Goal: Task Accomplishment & Management: Use online tool/utility

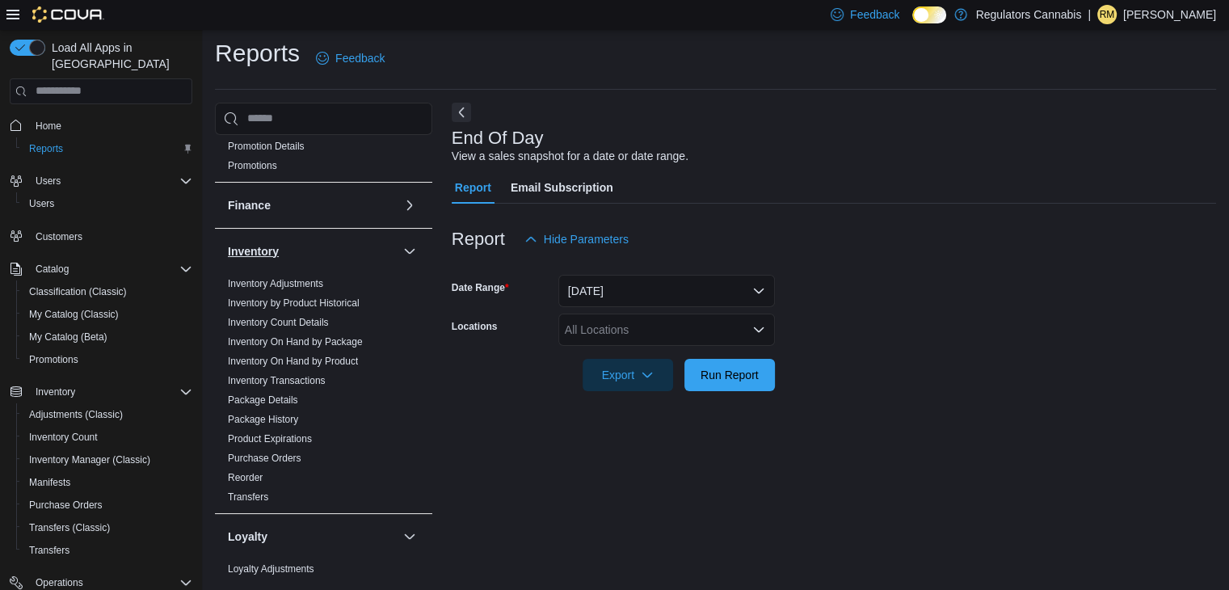
scroll to position [242, 0]
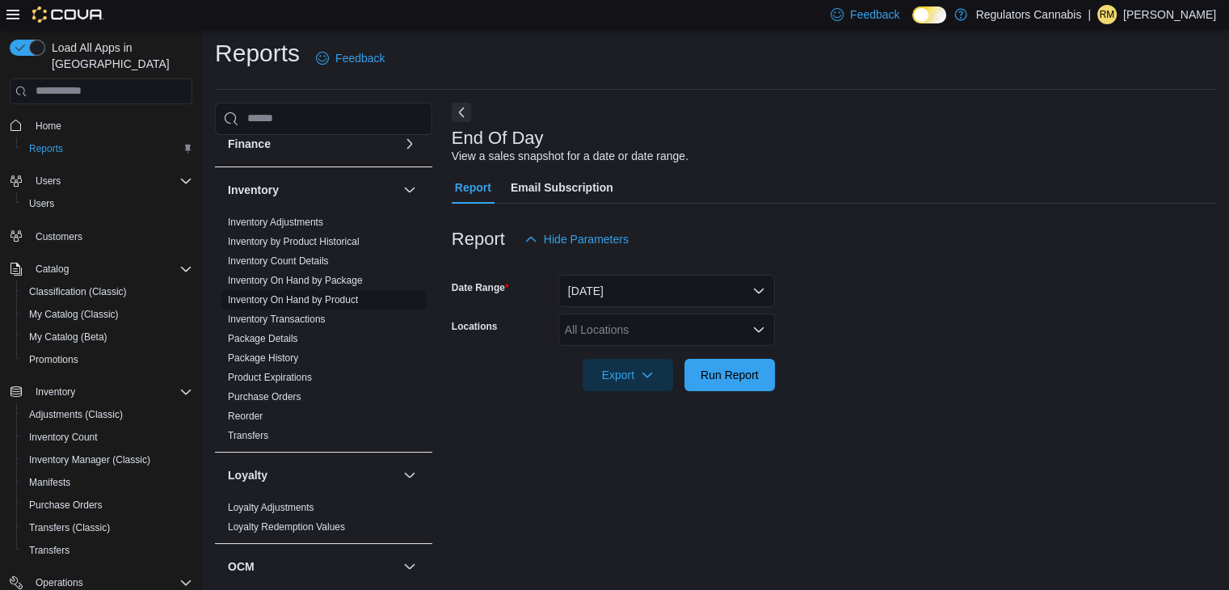
click at [312, 306] on span "Inventory On Hand by Product" at bounding box center [323, 299] width 204 height 19
click at [316, 300] on link "Inventory On Hand by Product" at bounding box center [293, 299] width 130 height 11
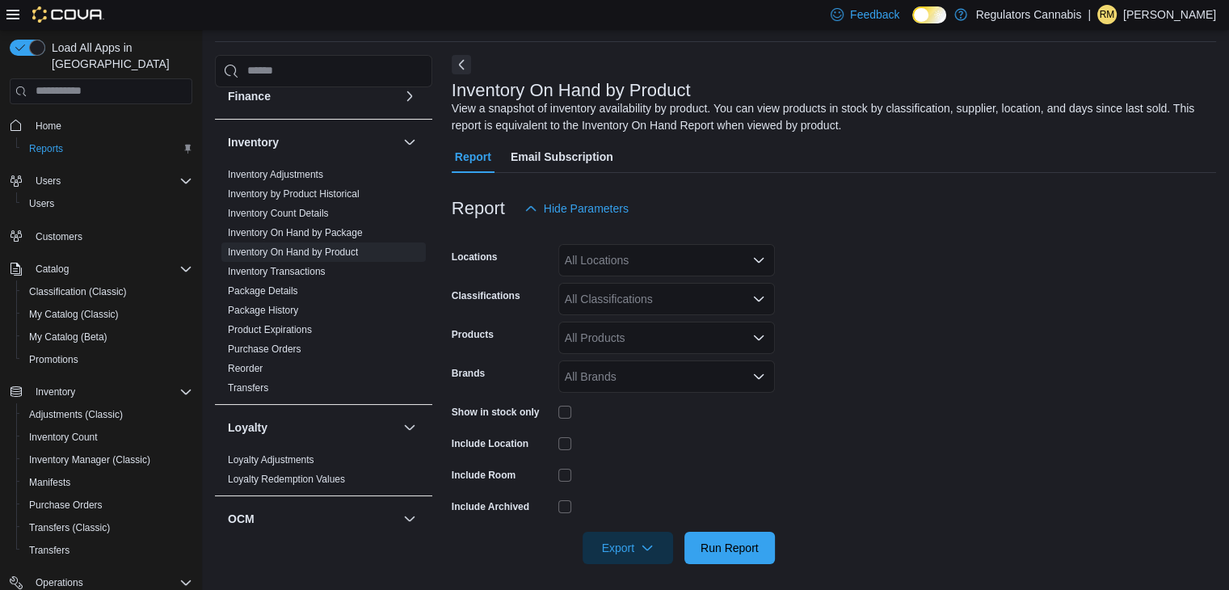
scroll to position [54, 0]
click at [598, 261] on div "All Locations" at bounding box center [666, 259] width 216 height 32
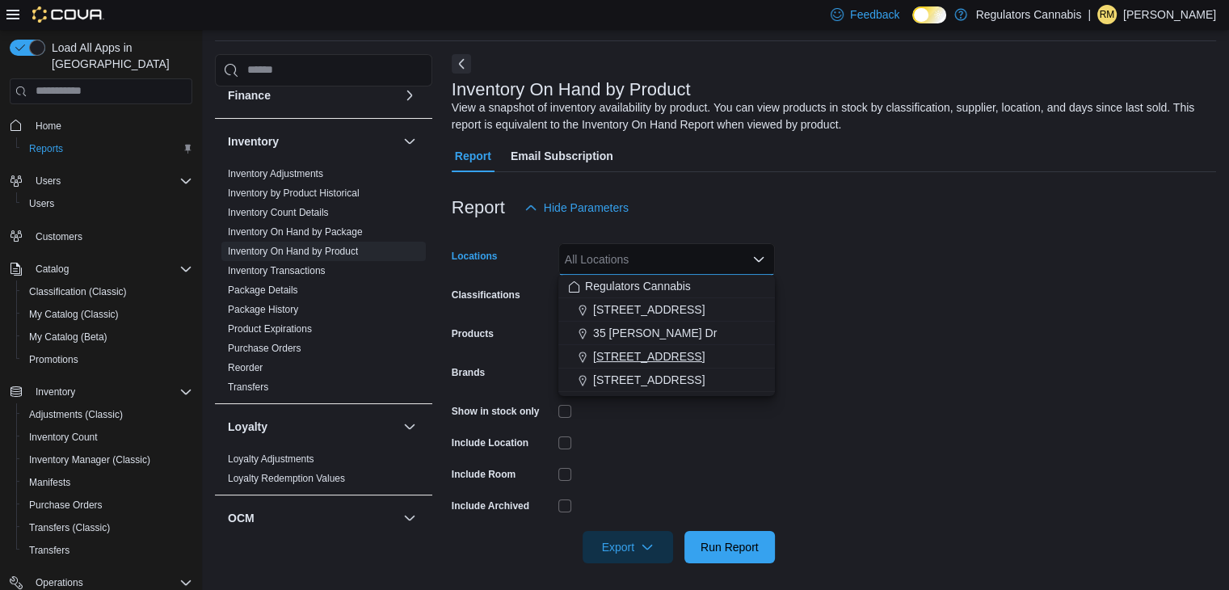
click at [653, 351] on span "[STREET_ADDRESS]" at bounding box center [648, 356] width 111 height 16
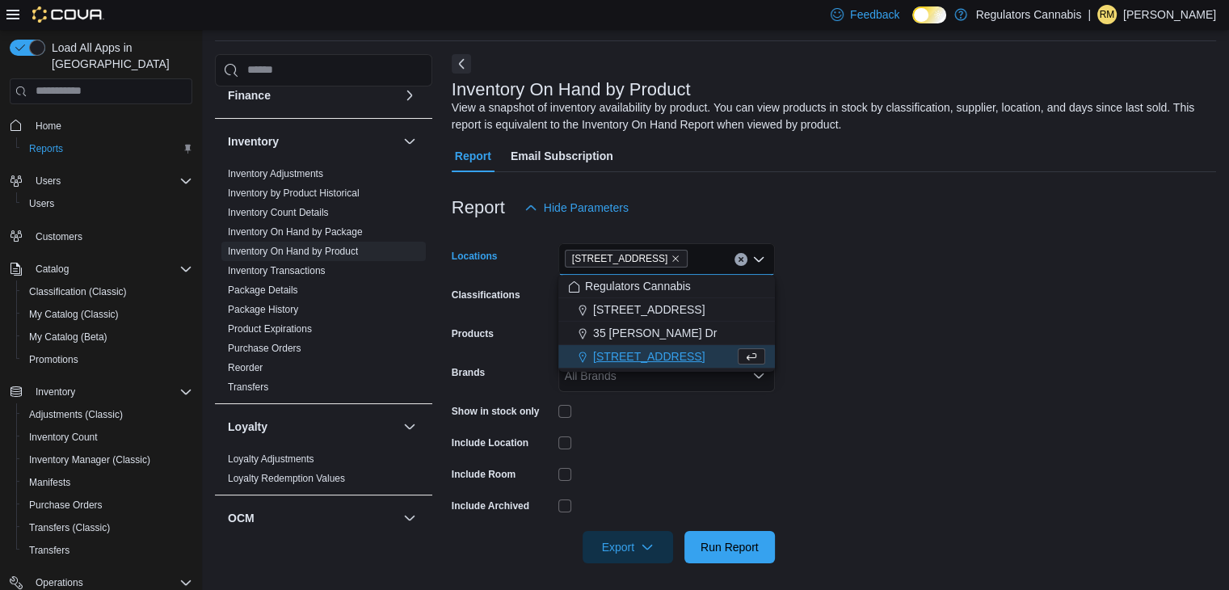
click at [863, 330] on form "Locations [STREET_ADDRESS] Selected. [STREET_ADDRESS] Press Backspace to delete…" at bounding box center [834, 393] width 764 height 339
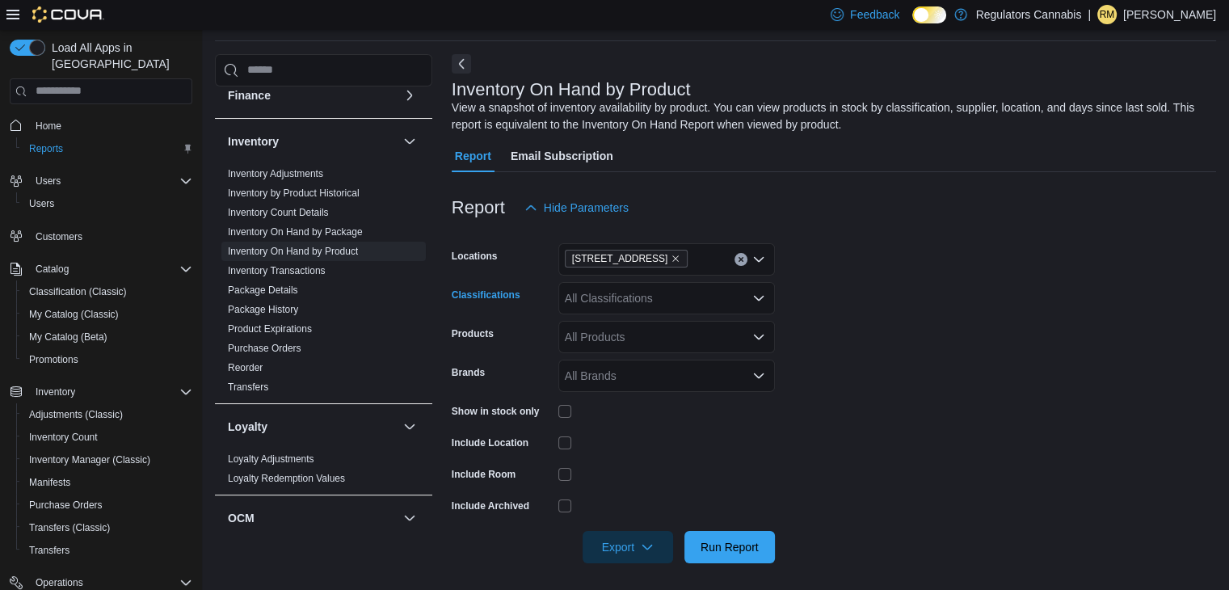
click at [624, 292] on div "All Classifications" at bounding box center [666, 298] width 216 height 32
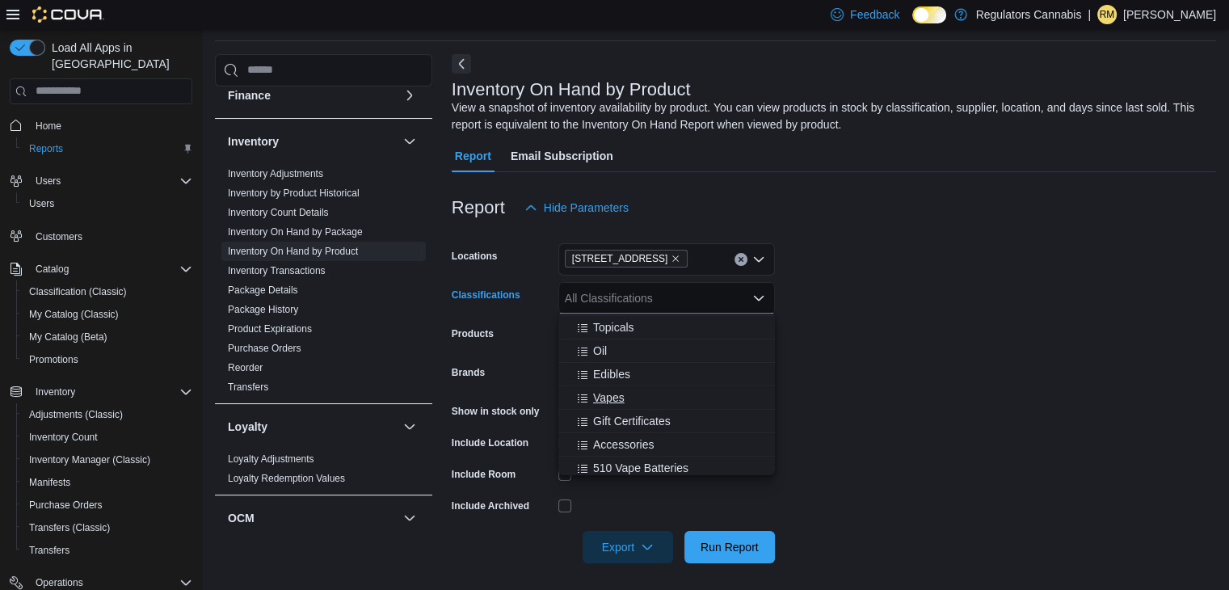
click at [608, 402] on span "Vapes" at bounding box center [609, 397] width 32 height 16
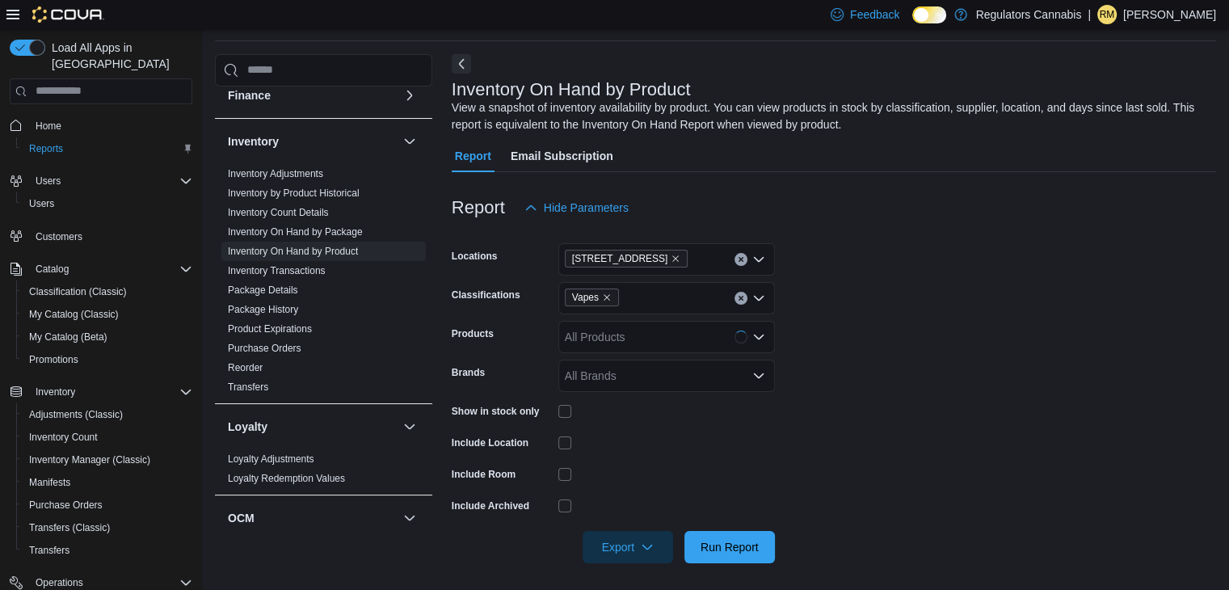
click at [902, 326] on form "Locations [STREET_ADDRESS] Classifications Vapes Products All Products Brands A…" at bounding box center [834, 393] width 764 height 339
click at [754, 549] on span "Run Report" at bounding box center [729, 546] width 58 height 16
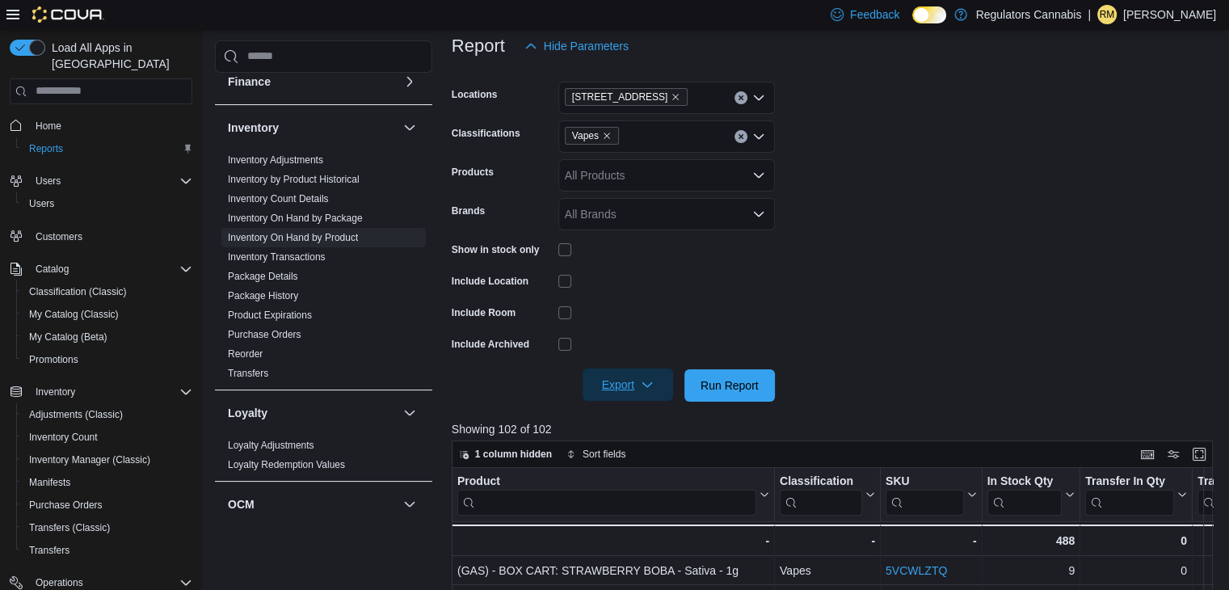
click at [637, 389] on span "Export" at bounding box center [627, 384] width 71 height 32
click at [658, 415] on span "Export to Excel" at bounding box center [630, 416] width 73 height 13
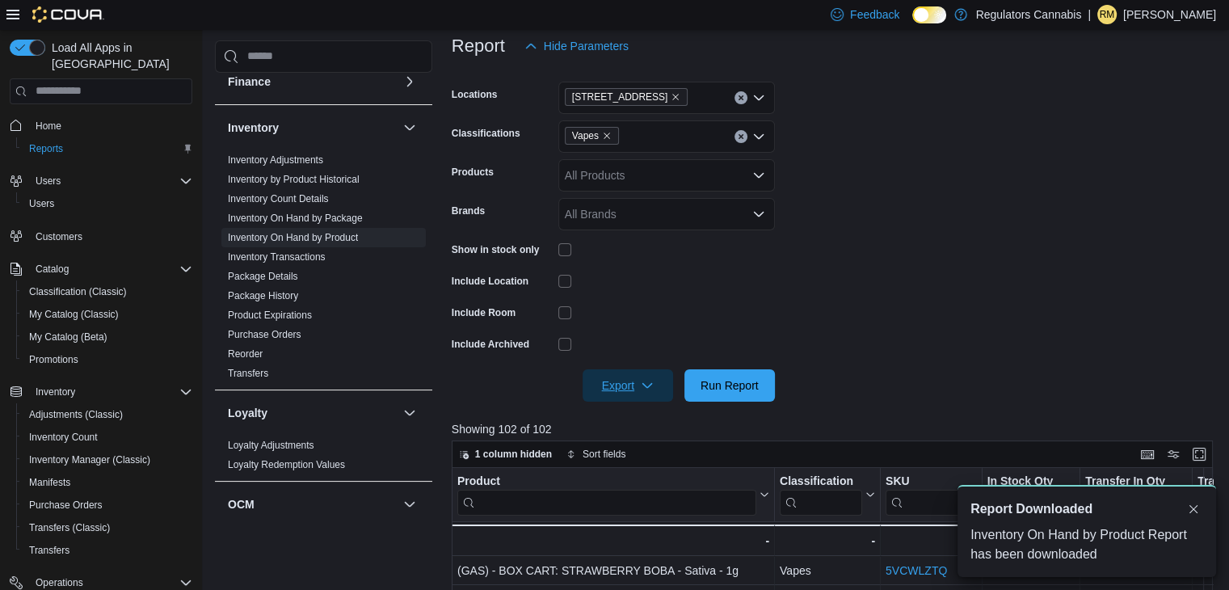
scroll to position [0, 0]
